Goal: Share content: Share content

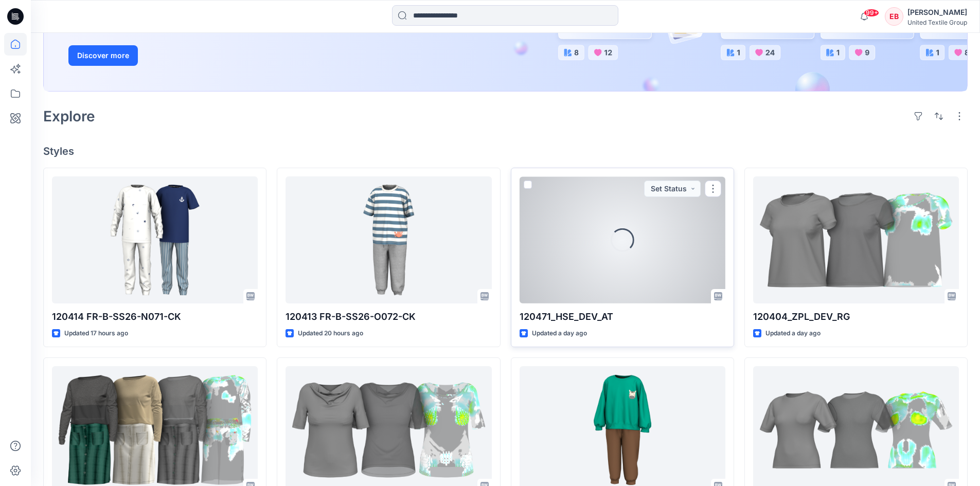
scroll to position [206, 0]
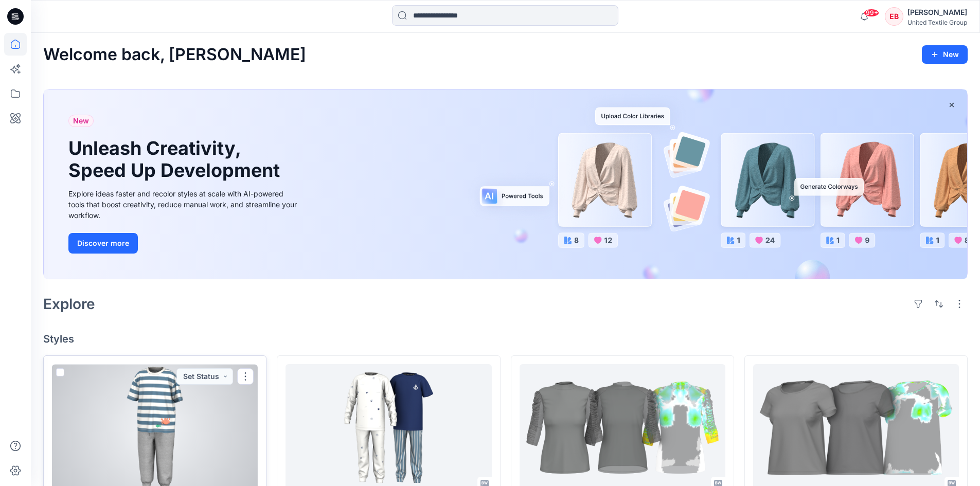
click at [178, 415] on div at bounding box center [155, 427] width 206 height 127
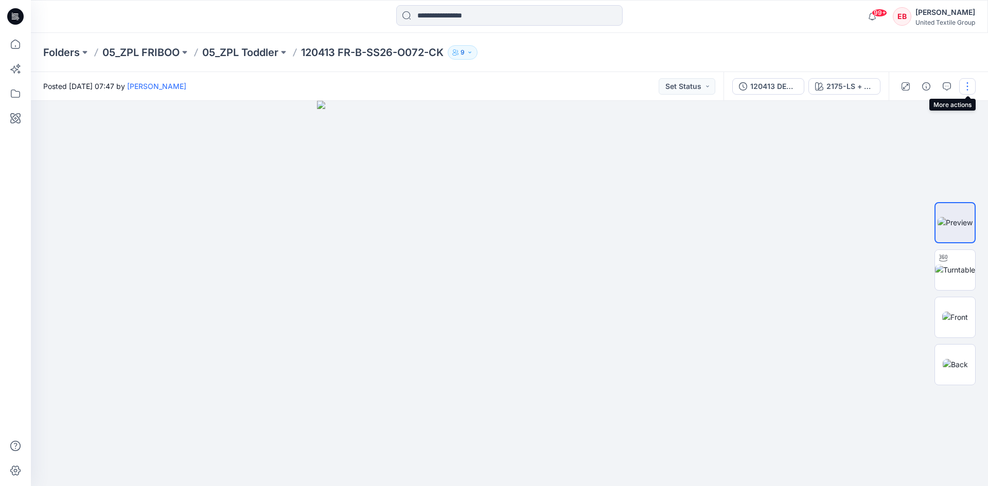
click at [970, 88] on button "button" at bounding box center [967, 86] width 16 height 16
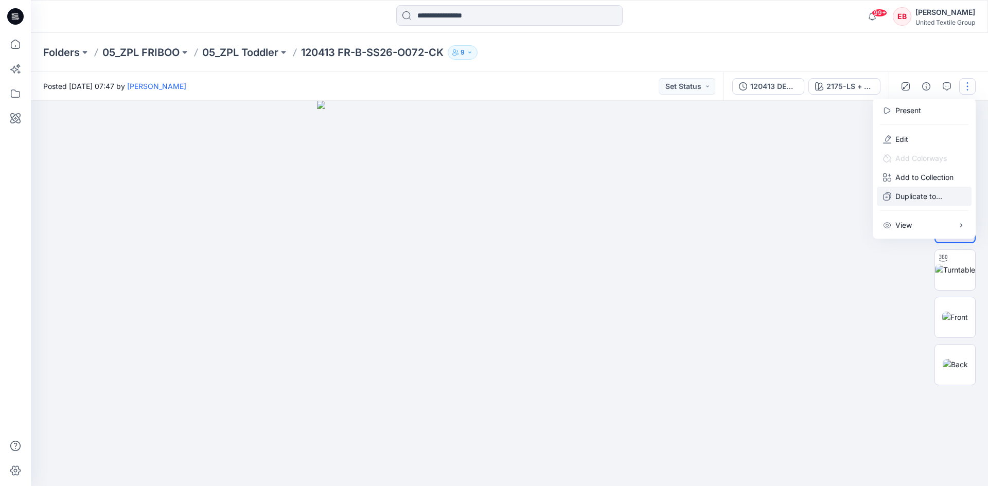
click at [905, 197] on p "Duplicate to..." at bounding box center [918, 196] width 47 height 11
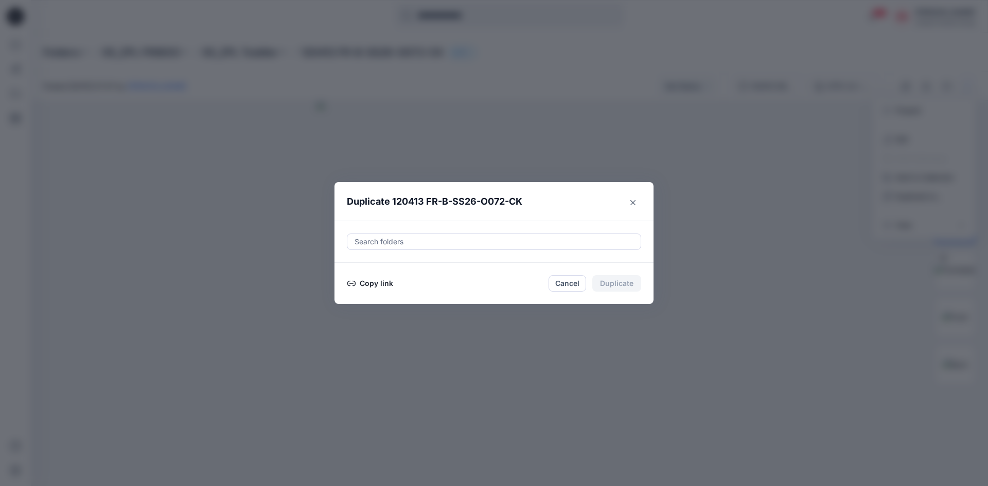
click at [364, 282] on button "Copy link" at bounding box center [370, 283] width 47 height 12
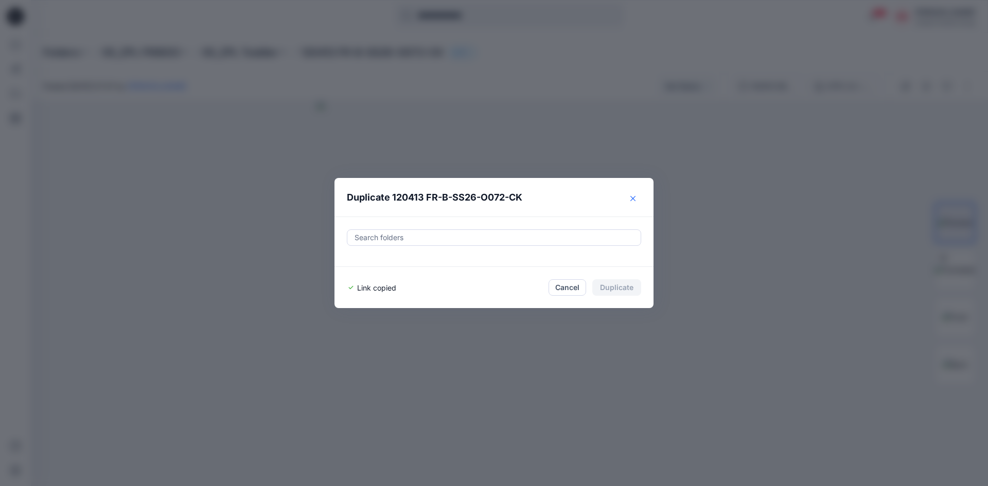
click at [634, 199] on icon "Close" at bounding box center [632, 198] width 5 height 5
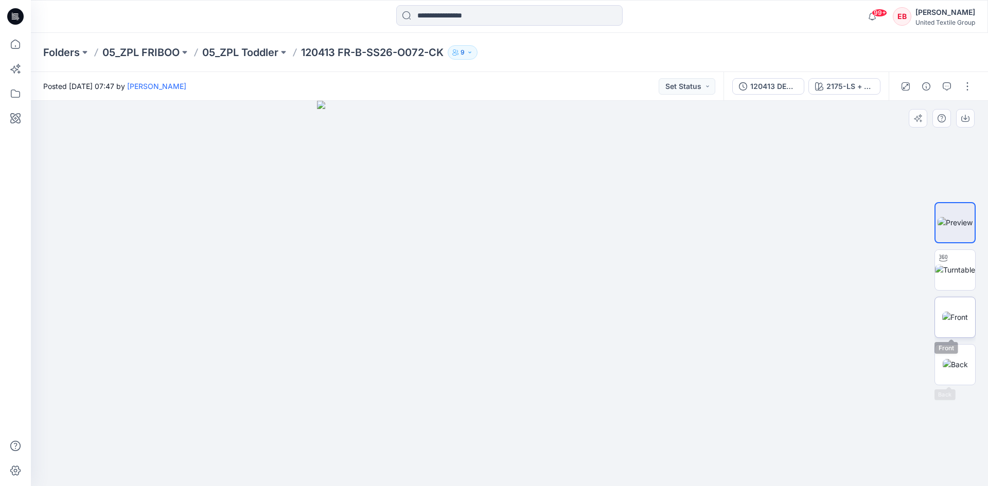
click at [956, 322] on img at bounding box center [955, 317] width 26 height 11
